Goal: Task Accomplishment & Management: Manage account settings

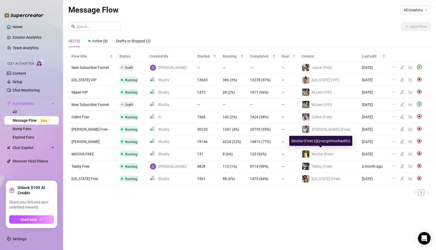
click at [314, 152] on div "Mocha (Free)" at bounding box center [318, 154] width 32 height 8
click at [400, 154] on icon "edit" at bounding box center [402, 154] width 4 height 4
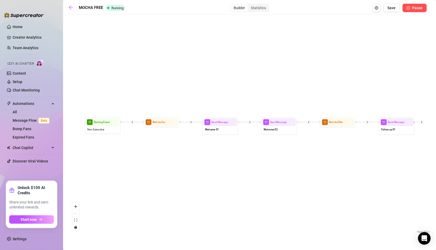
click at [412, 8] on button "Pause" at bounding box center [414, 8] width 24 height 8
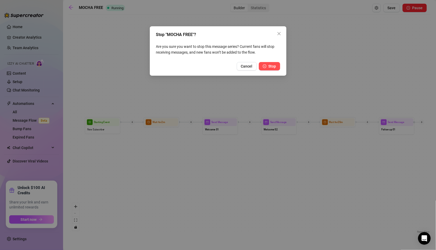
click at [269, 67] on span "Stop" at bounding box center [272, 66] width 8 height 4
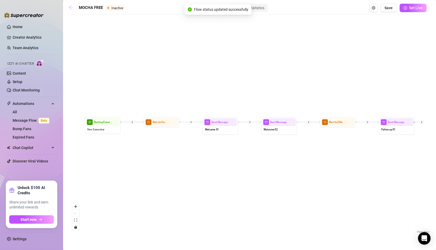
click at [70, 9] on icon "arrow-left" at bounding box center [71, 7] width 4 height 4
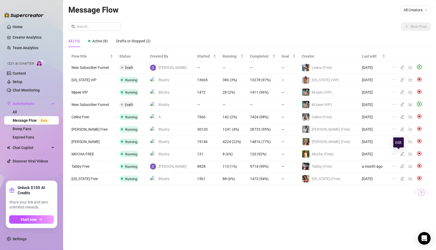
click at [400, 151] on icon "edit" at bounding box center [402, 153] width 4 height 4
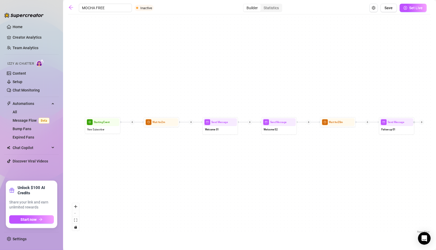
click at [69, 4] on div "MOCHA FREE Inactive Builder Statistics Save Set Live" at bounding box center [247, 8] width 358 height 8
click at [73, 8] on icon "arrow-left" at bounding box center [70, 7] width 5 height 5
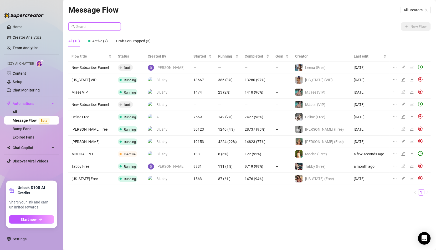
click at [108, 26] on input "text" at bounding box center [96, 27] width 41 height 6
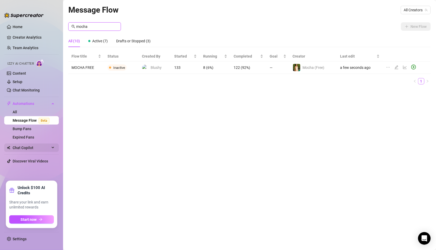
type input "mocha"
click at [32, 146] on span "Chat Copilot" at bounding box center [31, 147] width 37 height 8
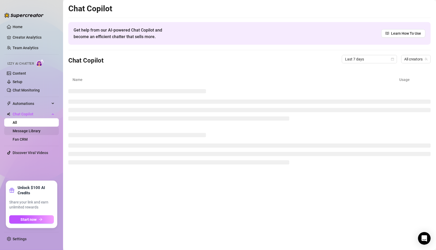
click at [32, 131] on link "Message Library" at bounding box center [27, 131] width 28 height 4
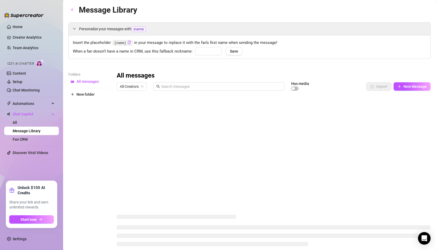
type input "babyyy"
click at [33, 105] on span "Automations" at bounding box center [31, 103] width 37 height 8
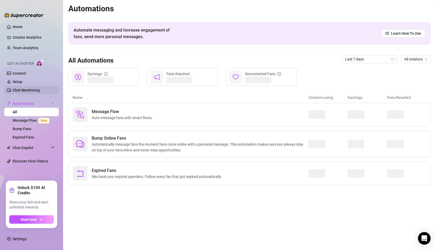
click at [33, 88] on link "Chat Monitoring" at bounding box center [26, 90] width 27 height 4
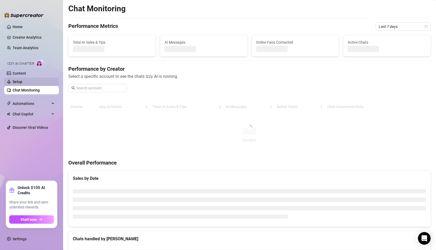
click at [22, 83] on link "Setup" at bounding box center [18, 82] width 10 height 4
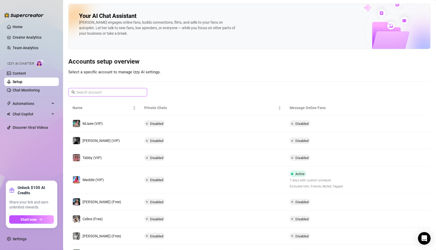
click at [137, 91] on input "text" at bounding box center [108, 92] width 64 height 6
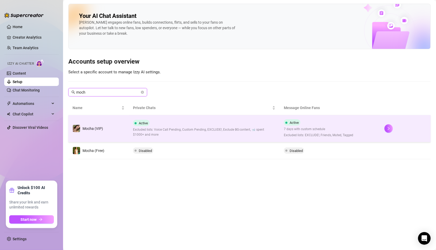
type input "moch"
click at [211, 128] on span "Excluded lists: Voice Call Pending, Custom Pending, EXCLUDE!, Exclude BG conten…" at bounding box center [204, 132] width 143 height 10
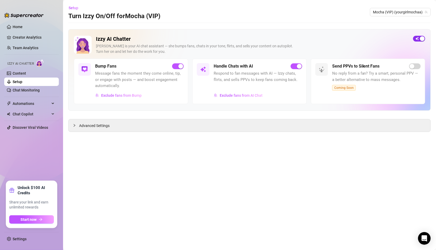
click at [419, 38] on button "button" at bounding box center [419, 39] width 12 height 6
click at [149, 142] on main "Setup Turn Izzy On/Off for Mocha (VIP) Mocha (VIP) (yourgirlmochaa) Izzy AI Cha…" at bounding box center [249, 125] width 373 height 250
click at [150, 168] on main "Setup Turn Izzy On/Off for Mocha (VIP) Mocha (VIP) (yourgirlmochaa) Izzy AI Cha…" at bounding box center [249, 125] width 373 height 250
click at [34, 156] on ul "Home Creator Analytics Team Analytics Izzy AI Chatter Content Setup Chat Monito…" at bounding box center [31, 99] width 55 height 158
